Goal: Transaction & Acquisition: Purchase product/service

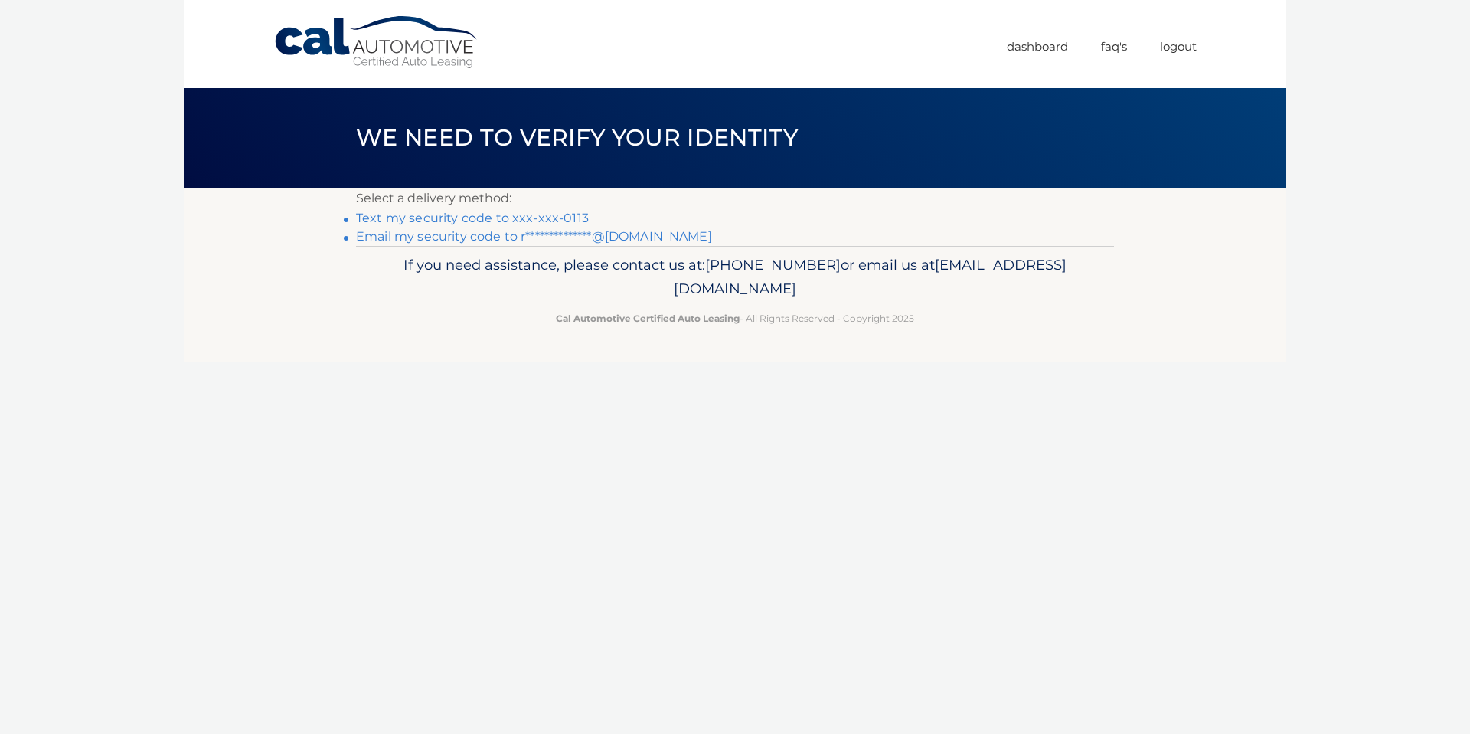
click at [405, 221] on link "Text my security code to xxx-xxx-0113" at bounding box center [472, 218] width 233 height 15
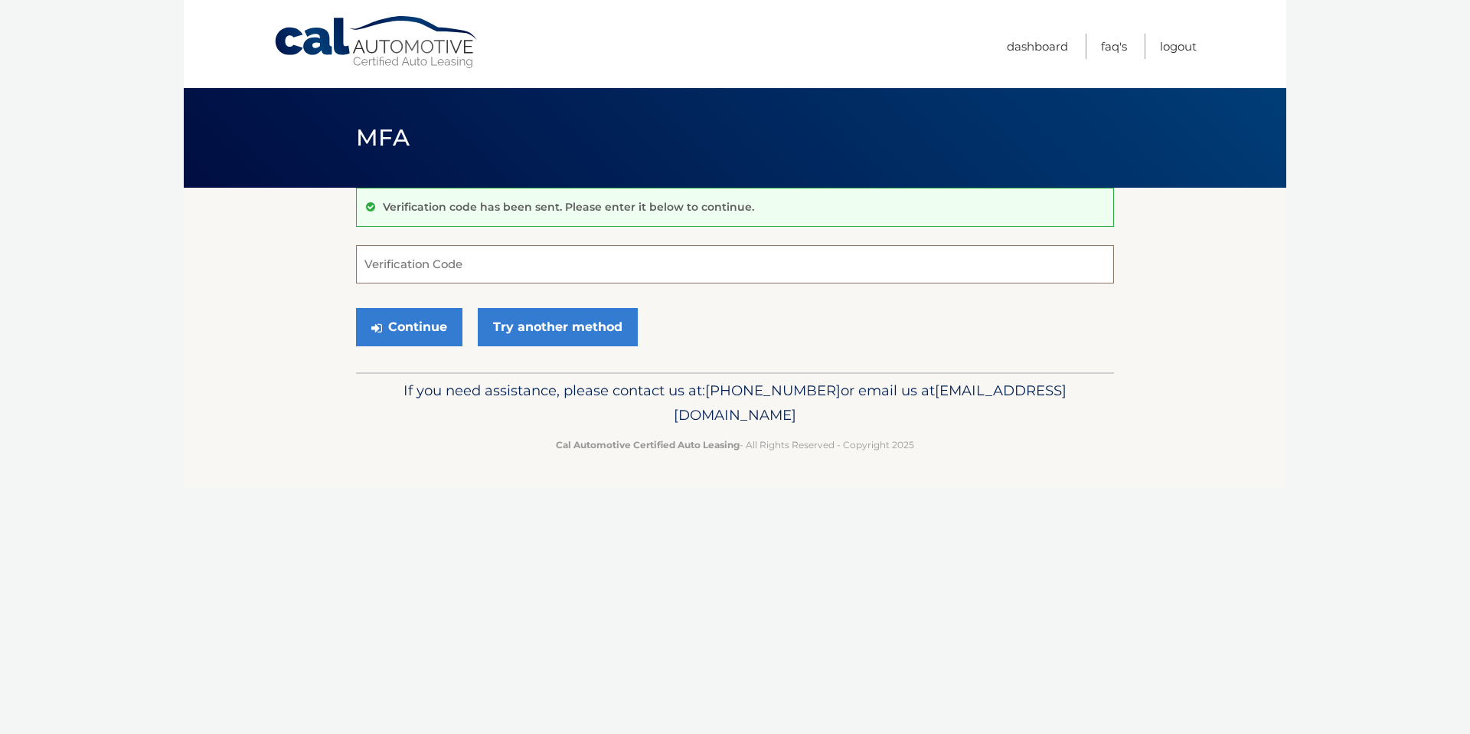
click at [417, 276] on input "Verification Code" at bounding box center [735, 264] width 758 height 38
type input "711766"
click at [430, 322] on button "Continue" at bounding box center [409, 327] width 106 height 38
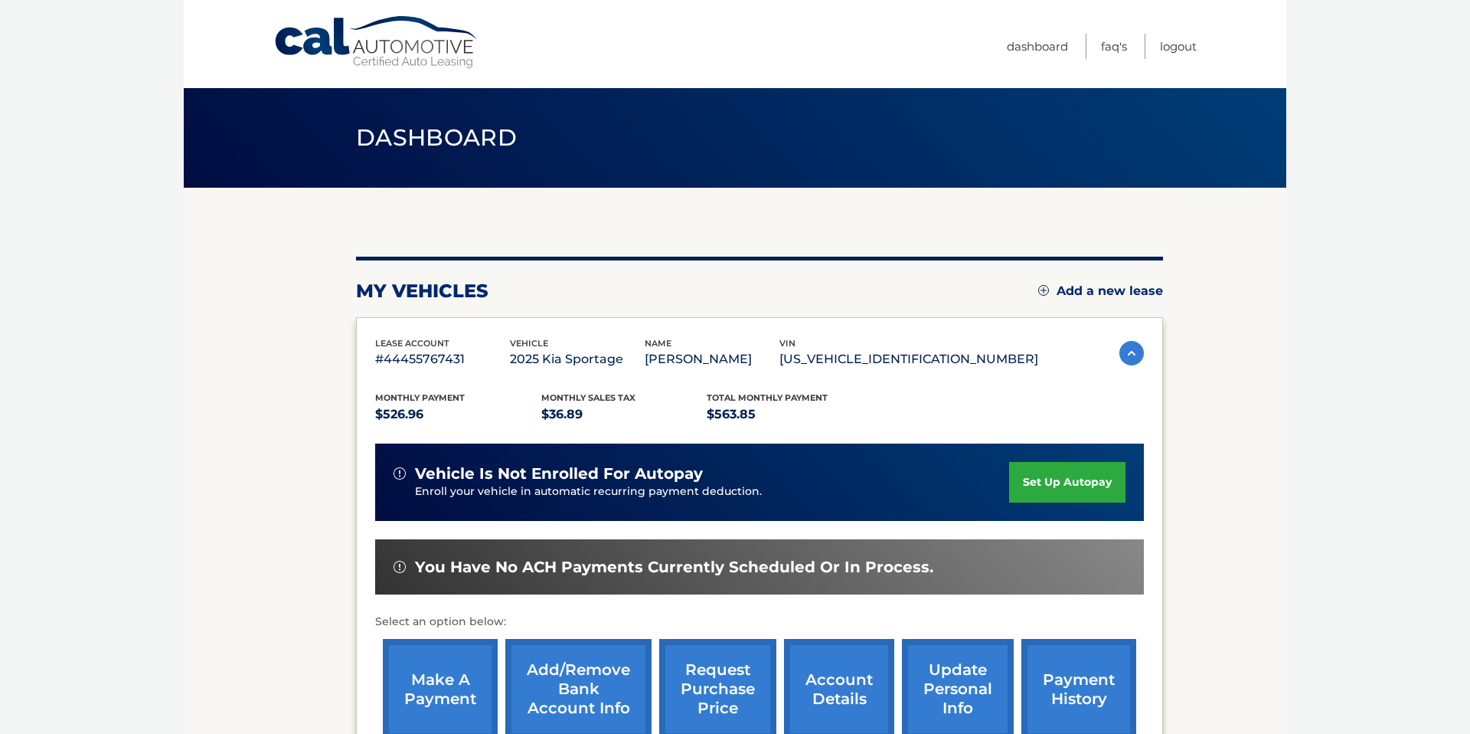
click at [430, 681] on link "make a payment" at bounding box center [440, 689] width 115 height 100
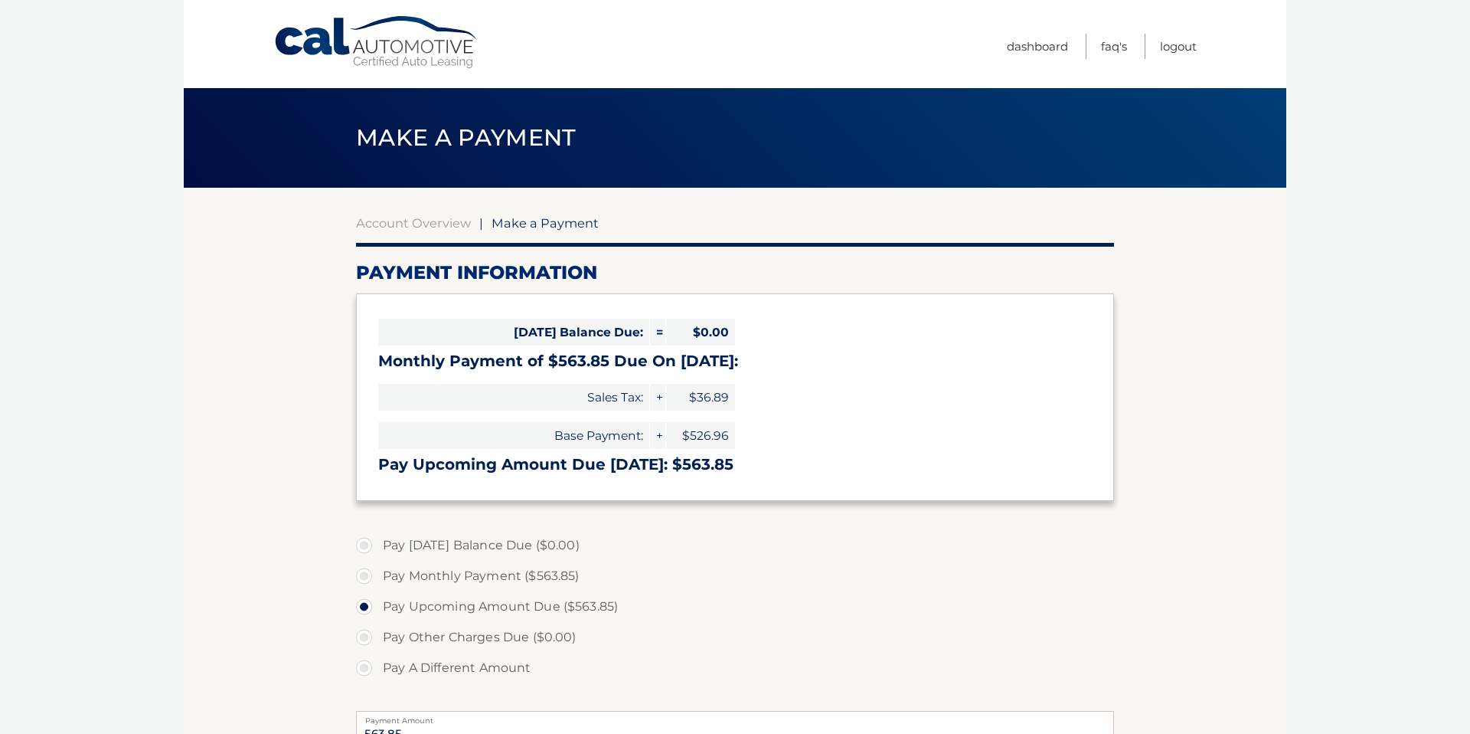
select select "YzYxZjJlMTItYTY2Mi00ODQ5LWE5ODMtYWRjMDNiZmJkNGQy"
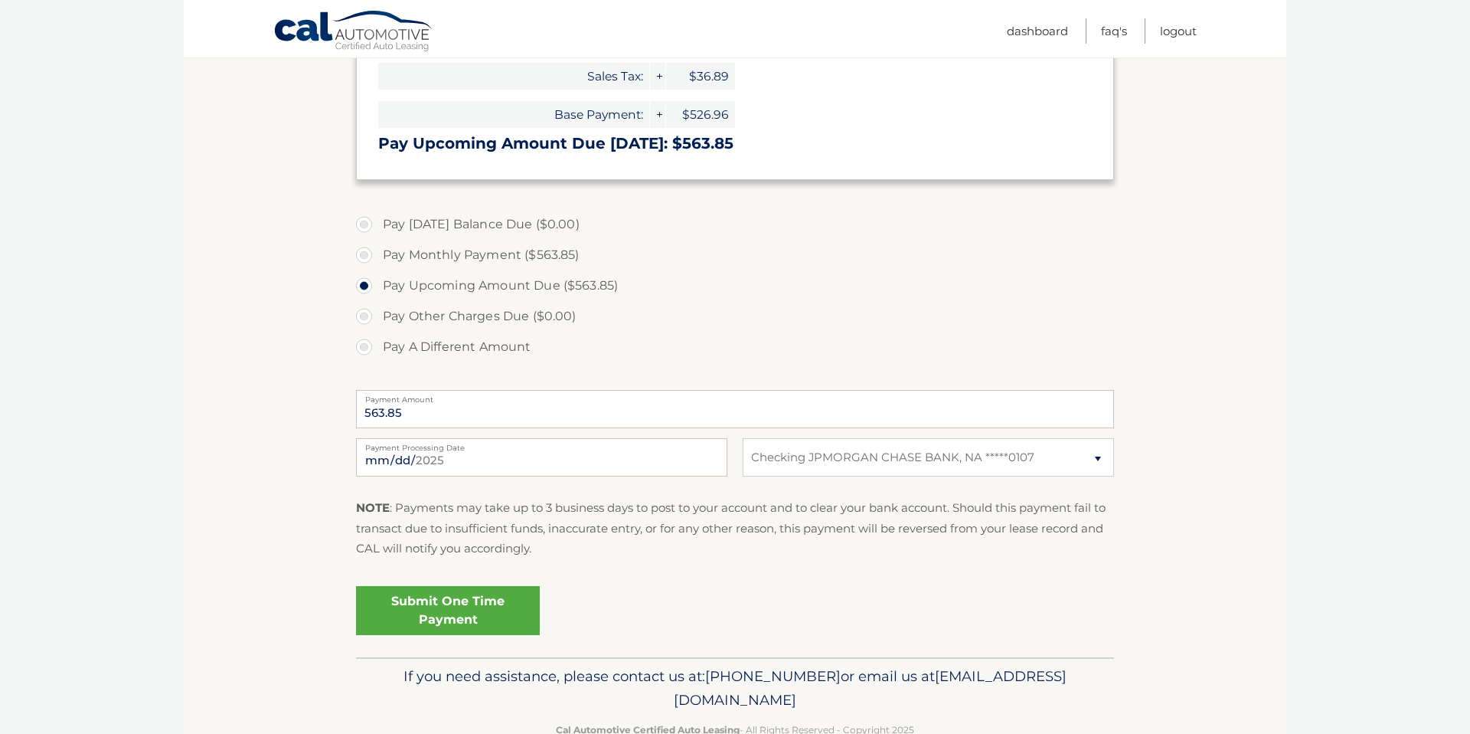
scroll to position [324, 0]
click at [495, 610] on link "Submit One Time Payment" at bounding box center [448, 607] width 184 height 49
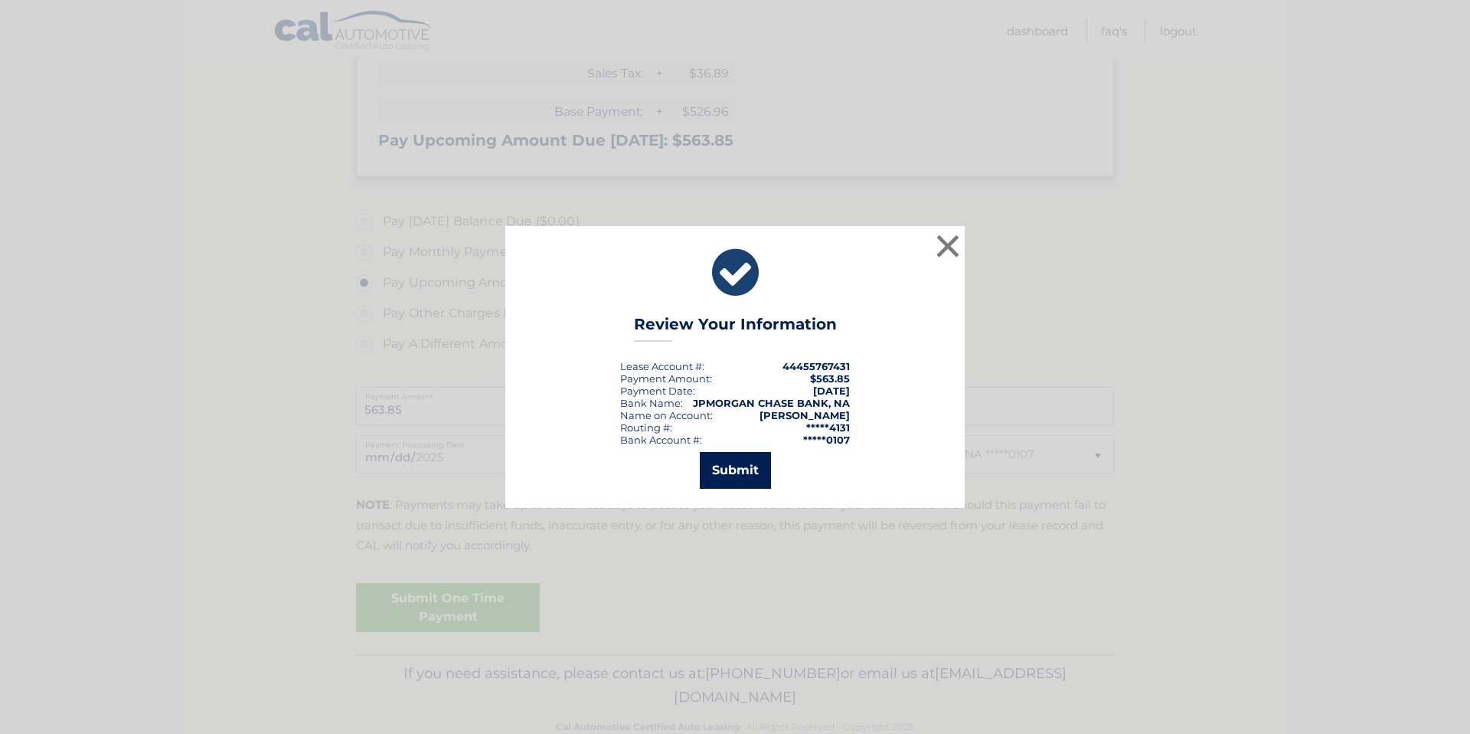
click at [763, 462] on button "Submit" at bounding box center [735, 470] width 71 height 37
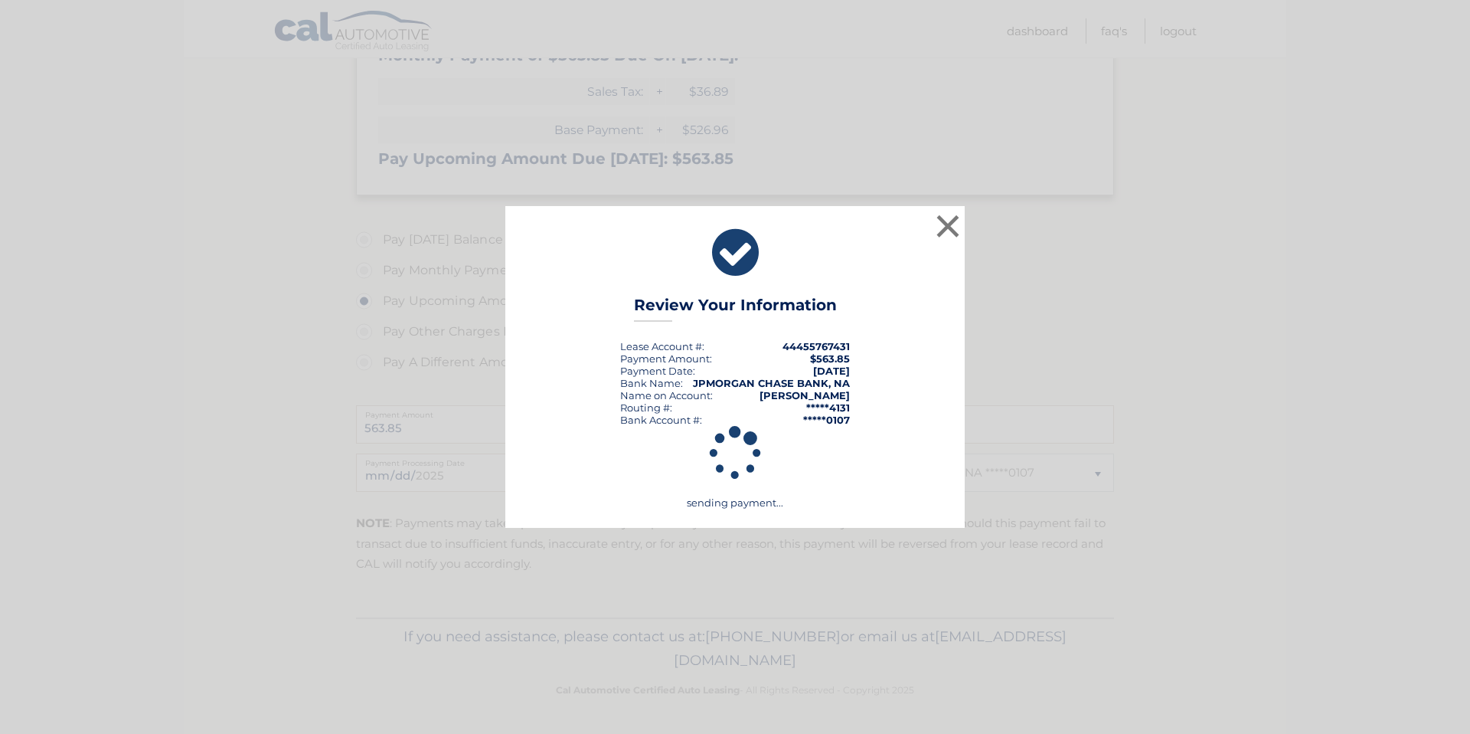
scroll to position [306, 0]
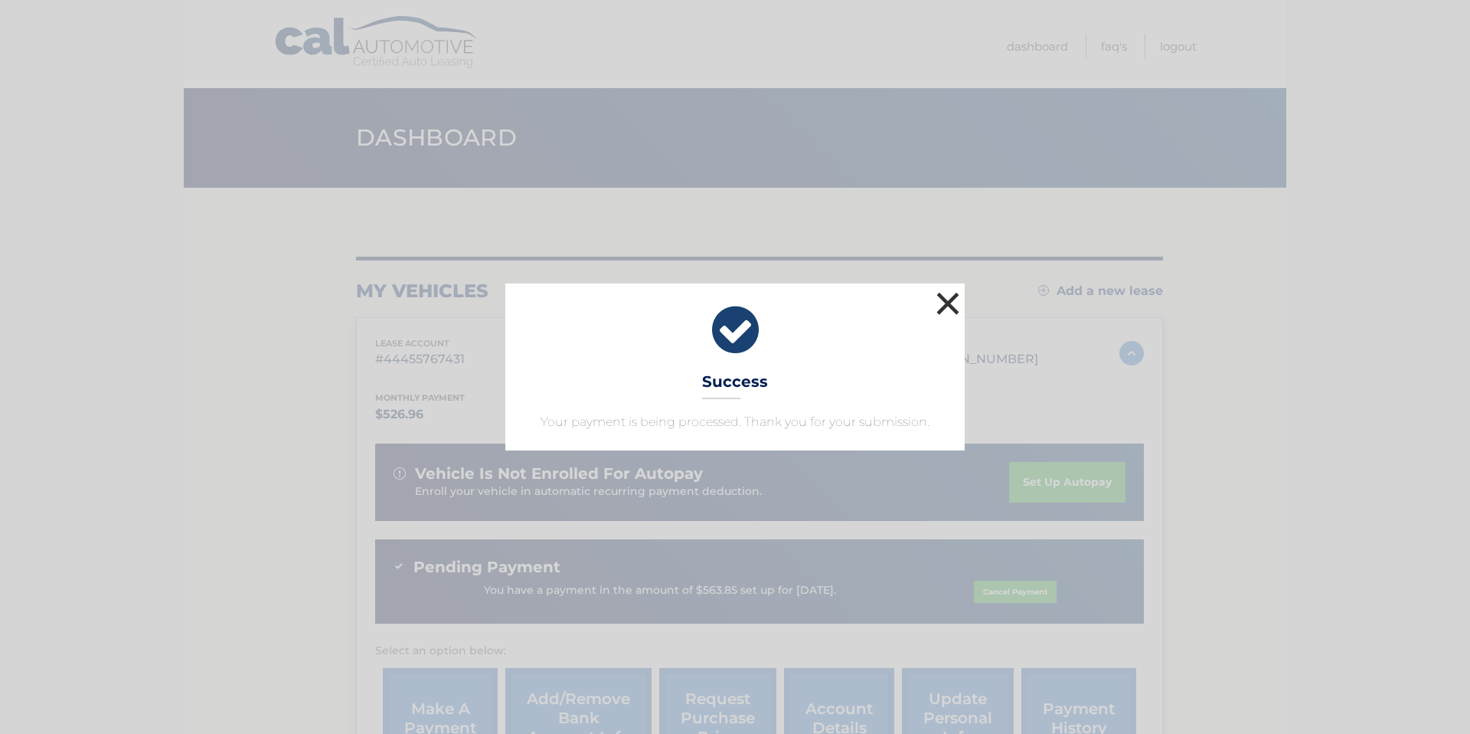
click at [947, 305] on button "×" at bounding box center [948, 303] width 31 height 31
